Goal: Task Accomplishment & Management: Manage account settings

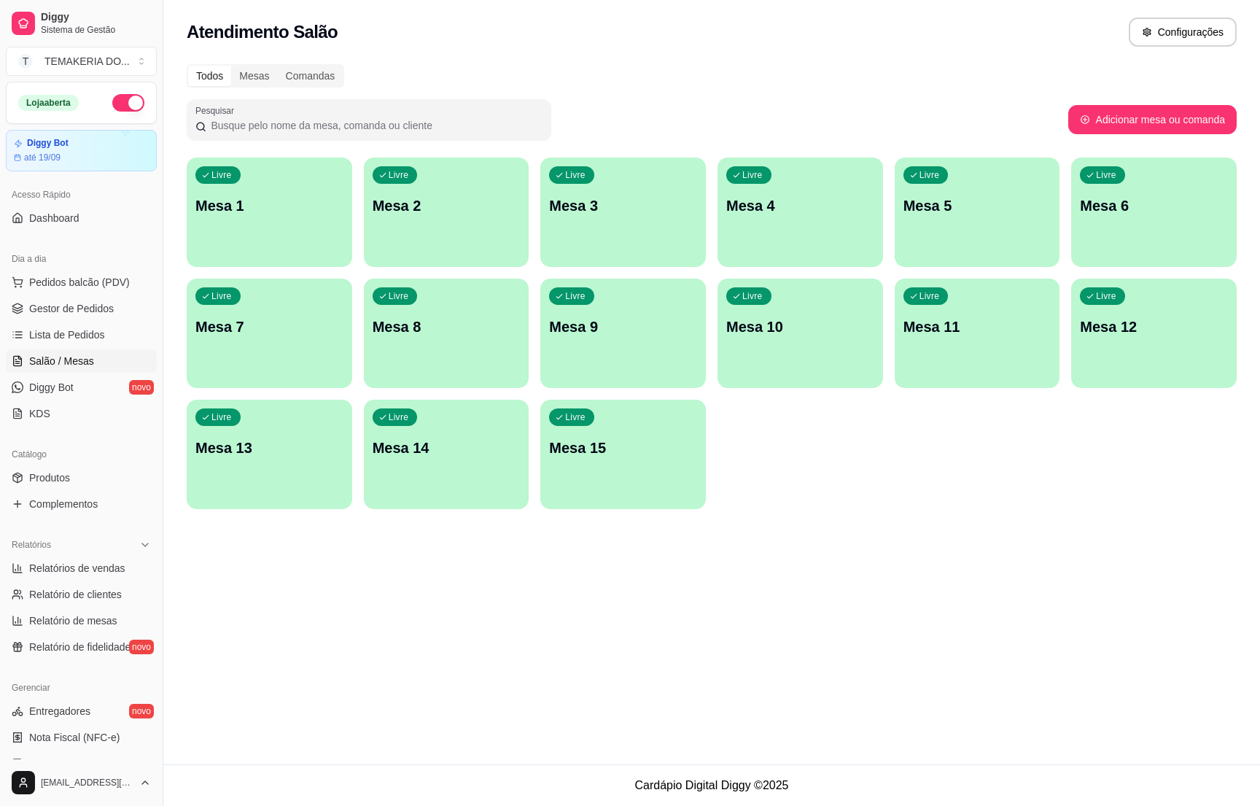
click at [55, 381] on span "Diggy Bot" at bounding box center [51, 387] width 44 height 15
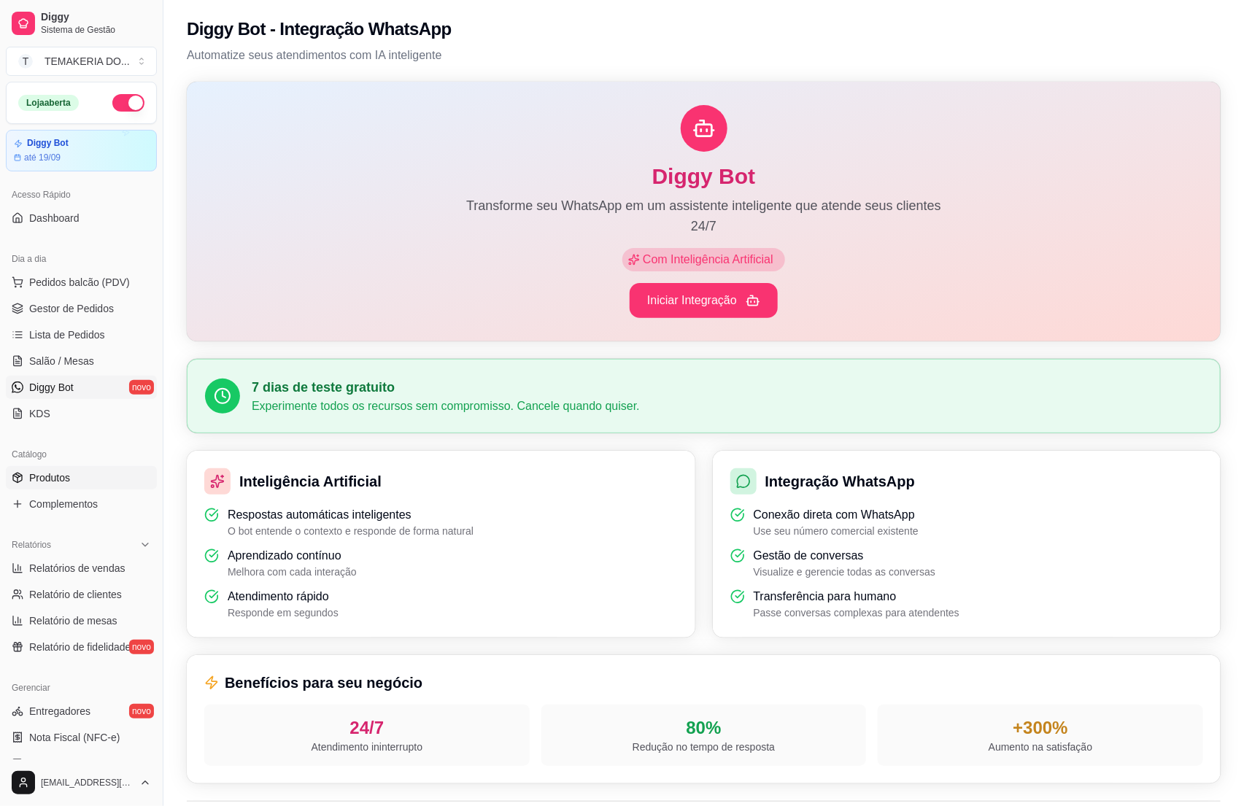
click at [59, 479] on span "Produtos" at bounding box center [49, 477] width 41 height 15
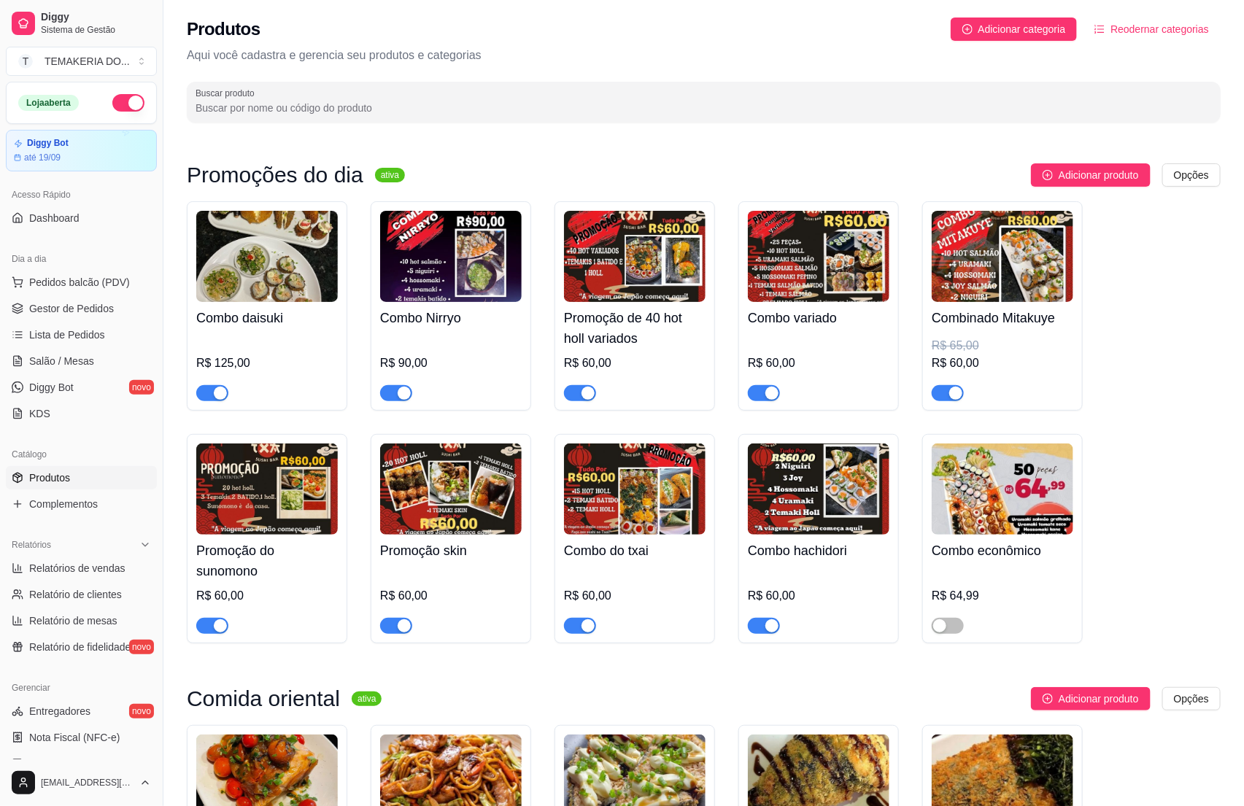
click at [59, 479] on span "Produtos" at bounding box center [49, 477] width 41 height 15
click at [1017, 357] on div "R$ 60,00" at bounding box center [1001, 363] width 141 height 18
click at [609, 575] on div "R$ 60,00" at bounding box center [634, 600] width 141 height 67
click at [79, 307] on span "Gestor de Pedidos" at bounding box center [71, 308] width 85 height 15
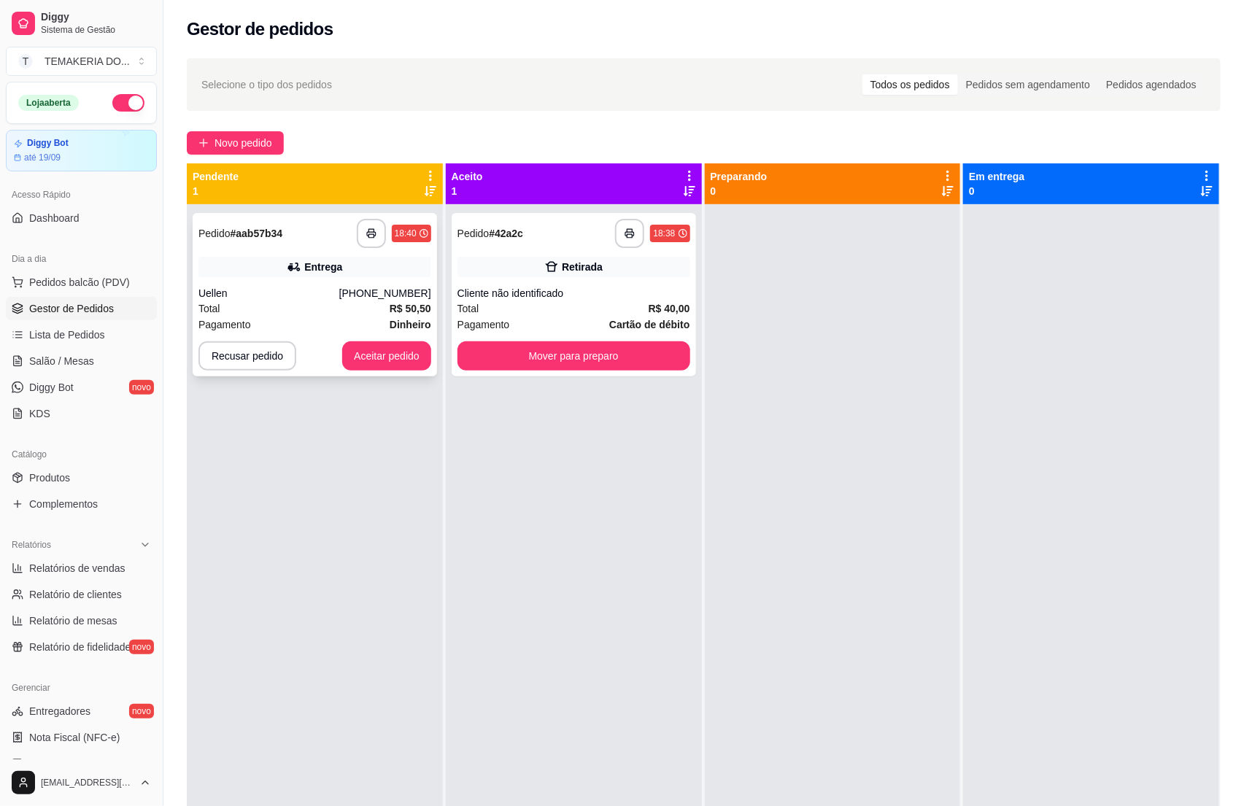
click at [293, 309] on div "Total R$ 50,50" at bounding box center [314, 308] width 233 height 16
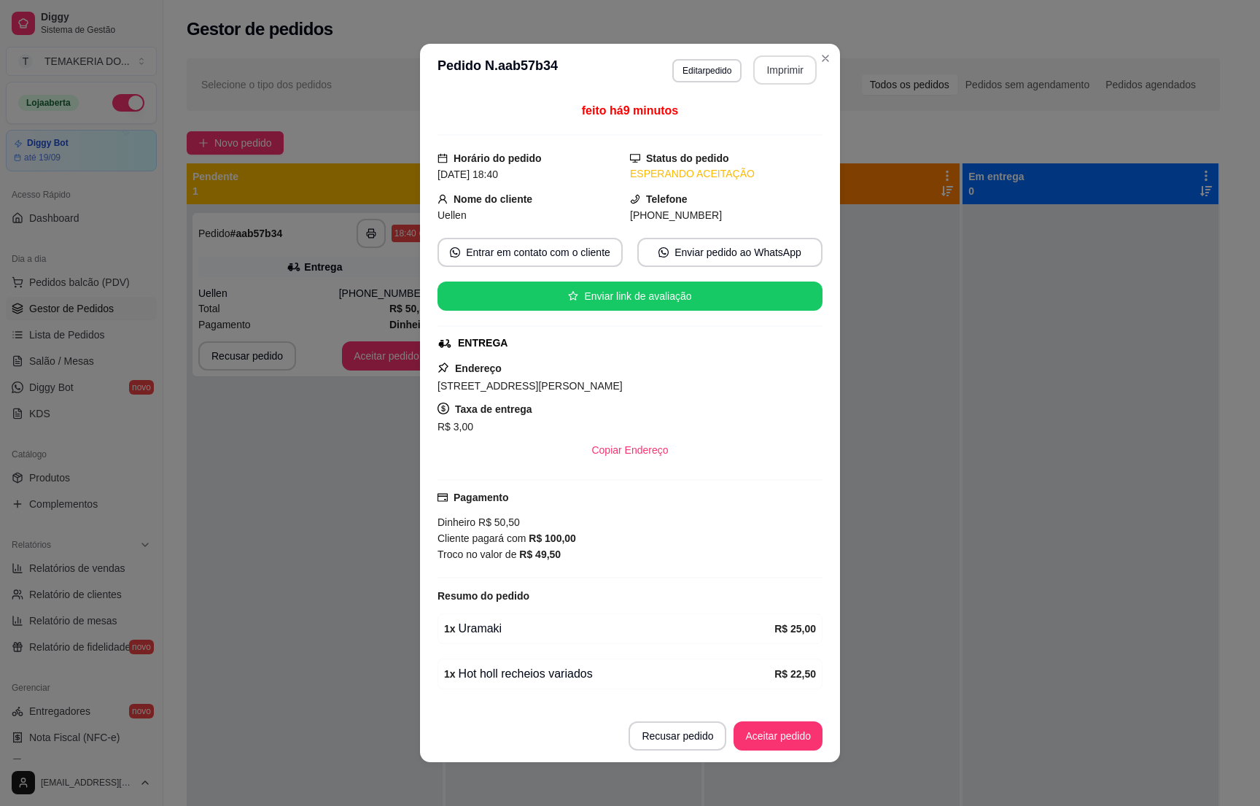
click at [764, 66] on button "Imprimir" at bounding box center [784, 69] width 63 height 29
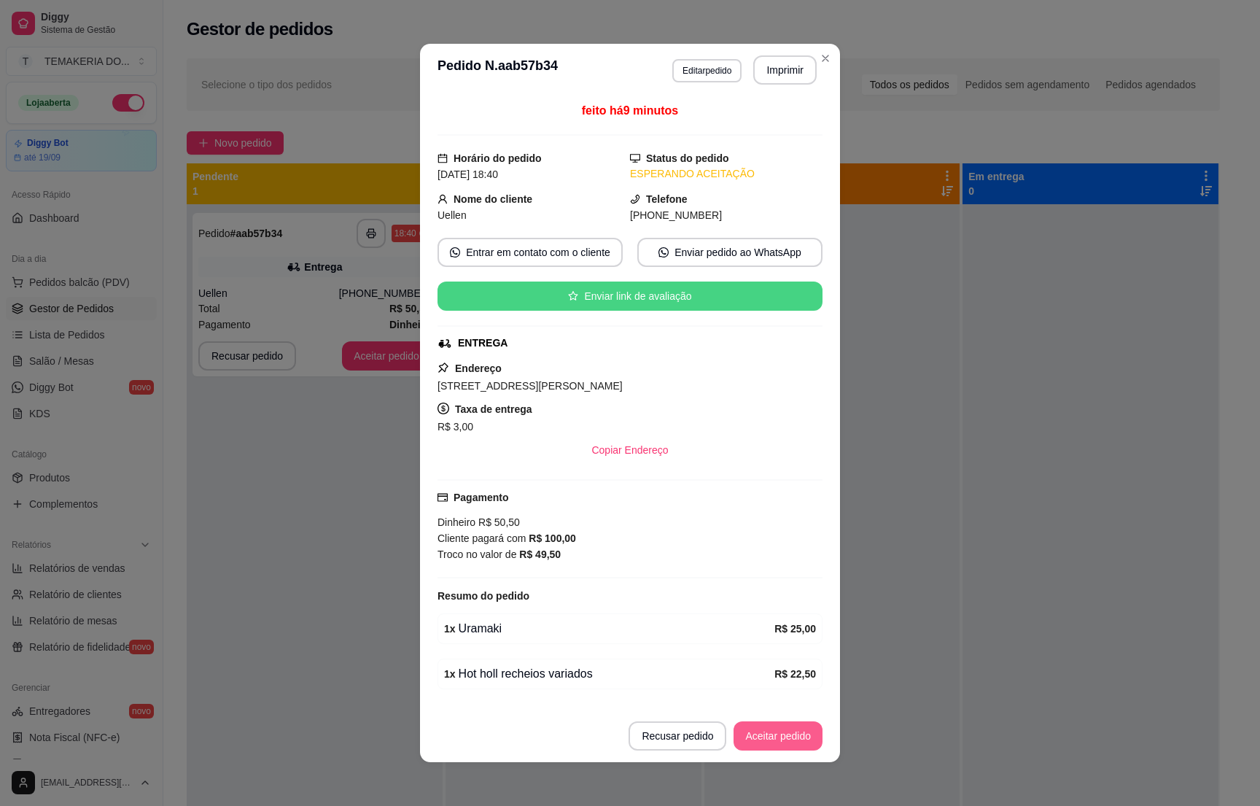
click at [755, 737] on button "Aceitar pedido" at bounding box center [778, 735] width 89 height 29
